Goal: Register for event/course

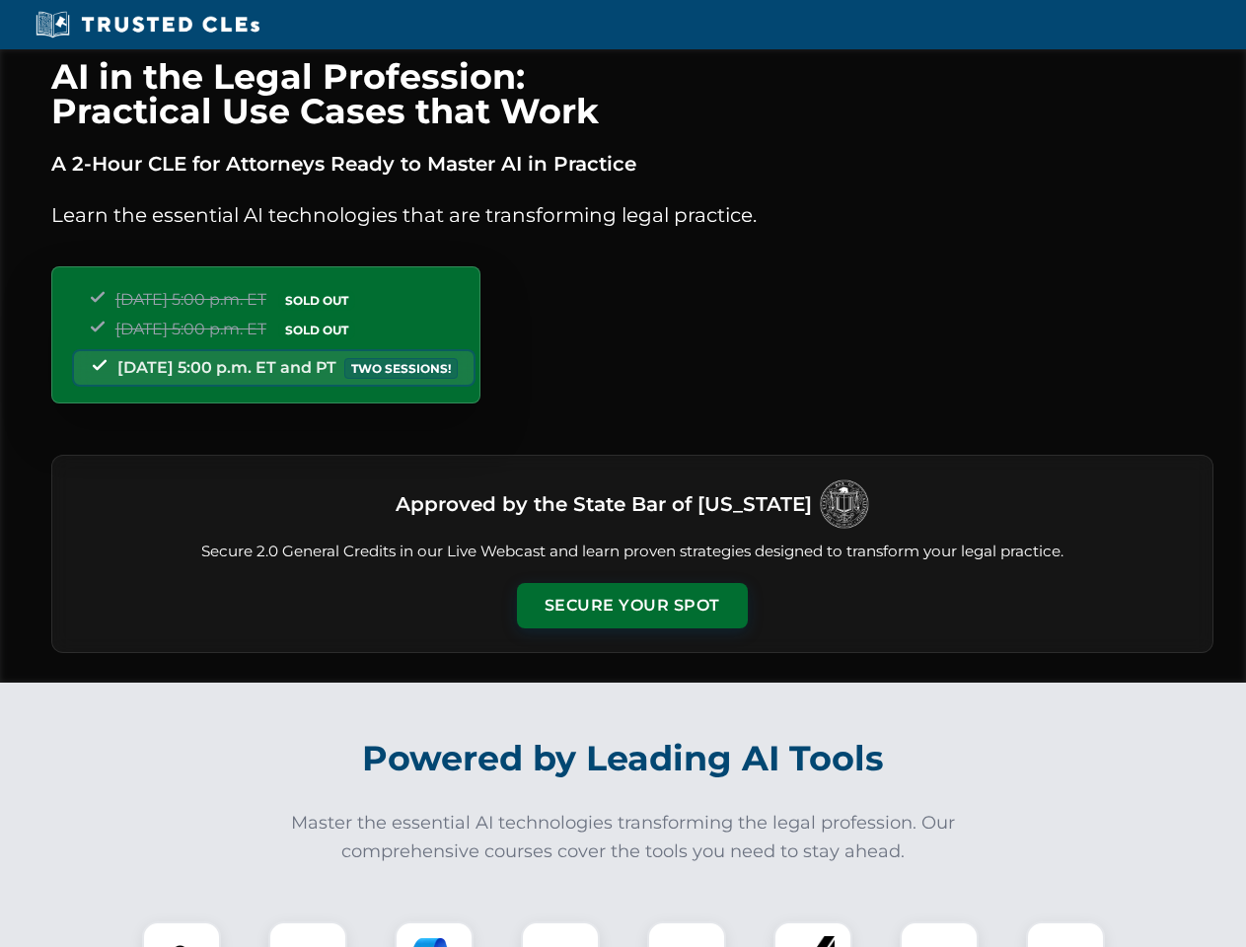
click at [632, 606] on button "Secure Your Spot" at bounding box center [632, 605] width 231 height 45
click at [182, 935] on img at bounding box center [181, 961] width 57 height 57
click at [308, 935] on div at bounding box center [307, 961] width 79 height 79
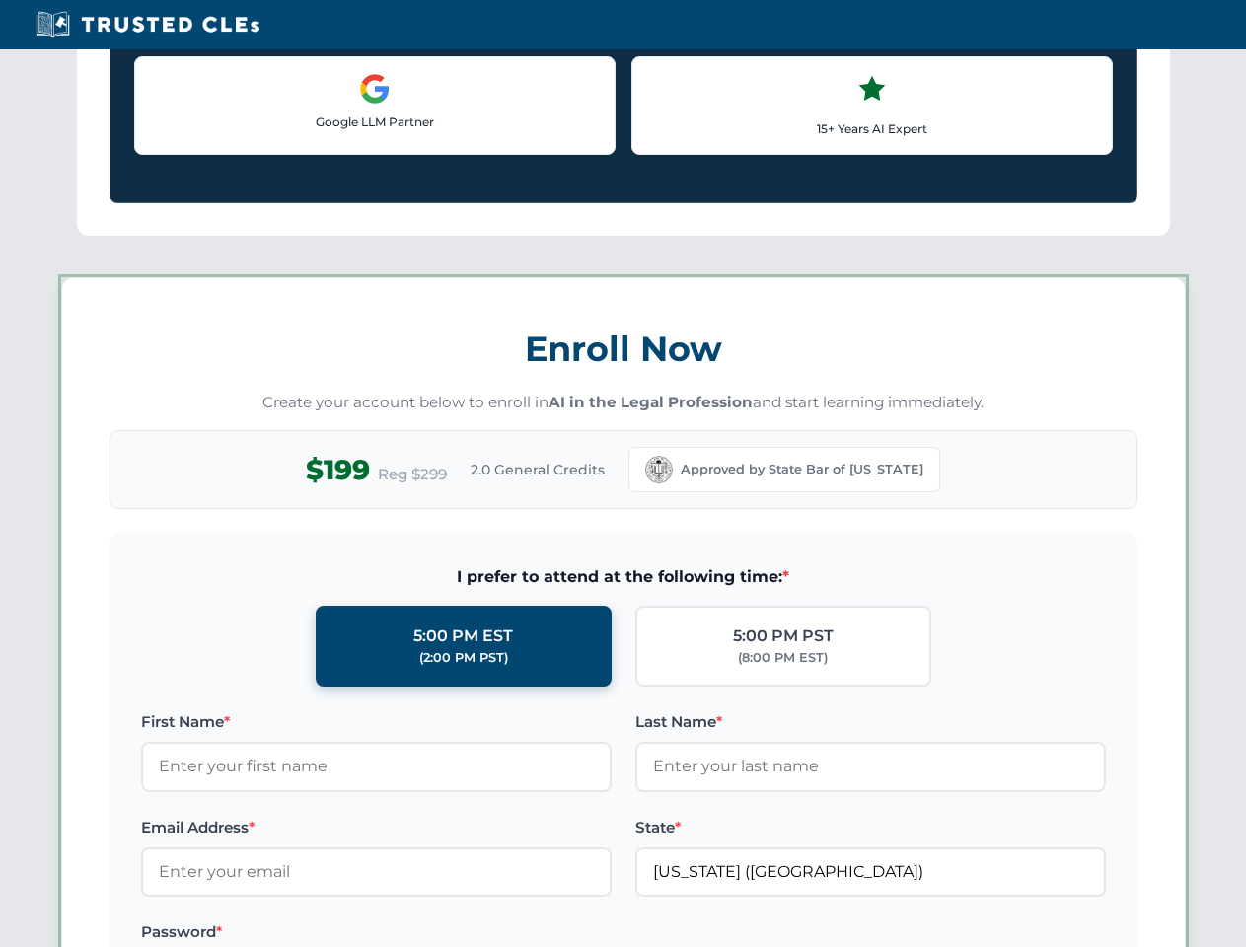
click at [561, 935] on label "Password *" at bounding box center [376, 933] width 471 height 24
